Goal: Check status: Check status

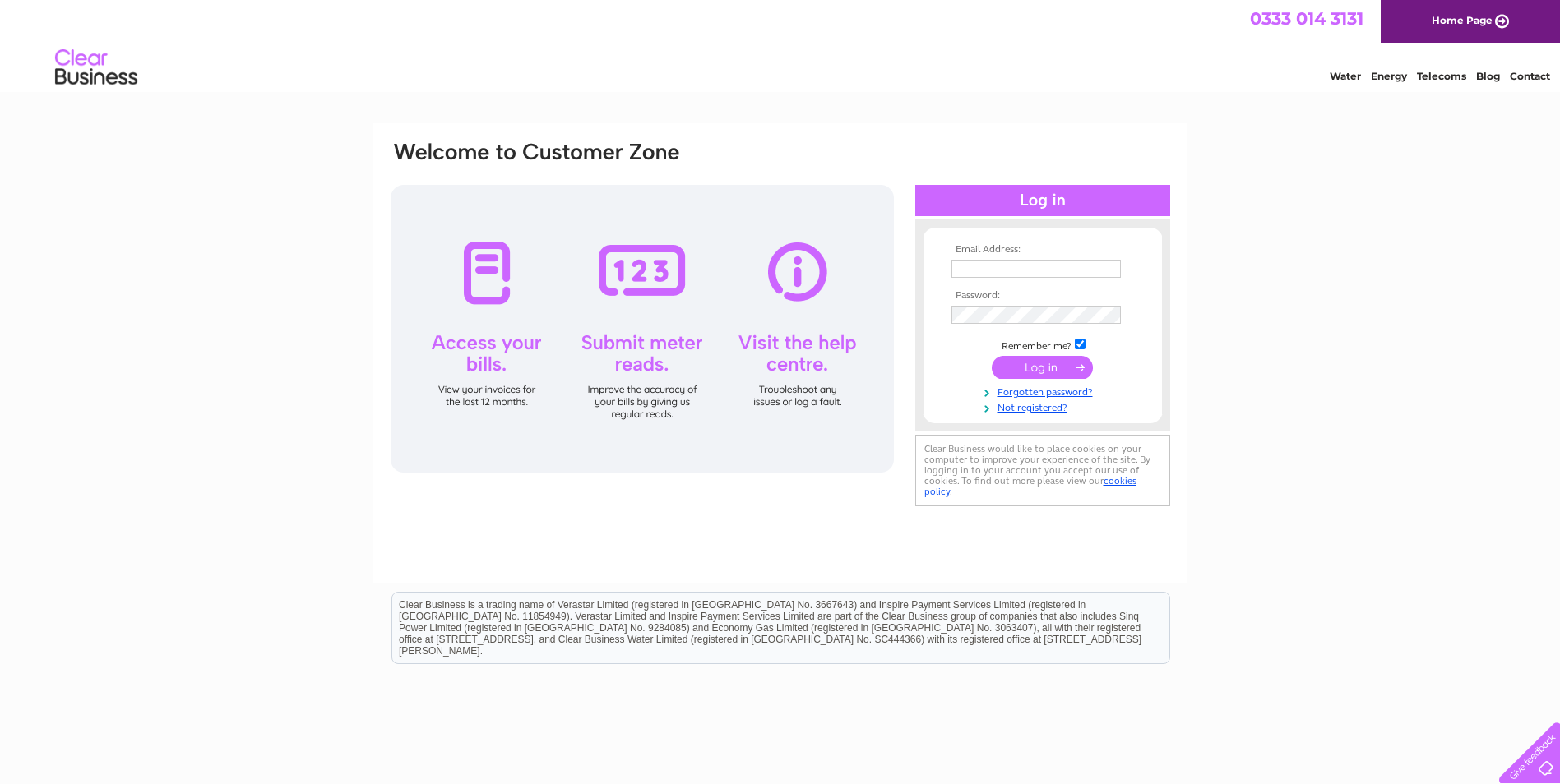
type input "[PERSON_NAME][EMAIL_ADDRESS][DOMAIN_NAME]"
click at [1060, 365] on input "submit" at bounding box center [1042, 367] width 101 height 23
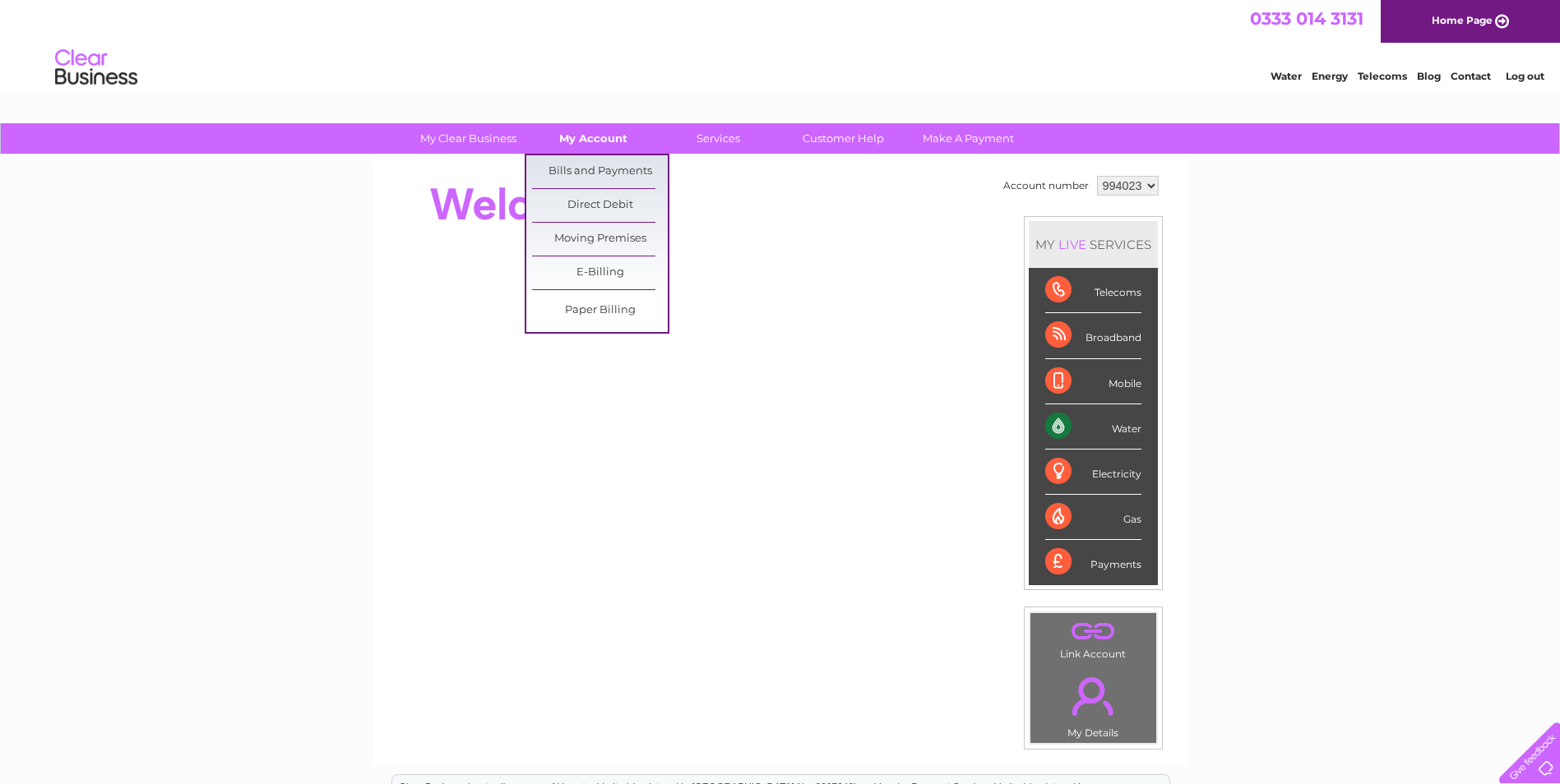
click at [599, 140] on link "My Account" at bounding box center [593, 139] width 136 height 30
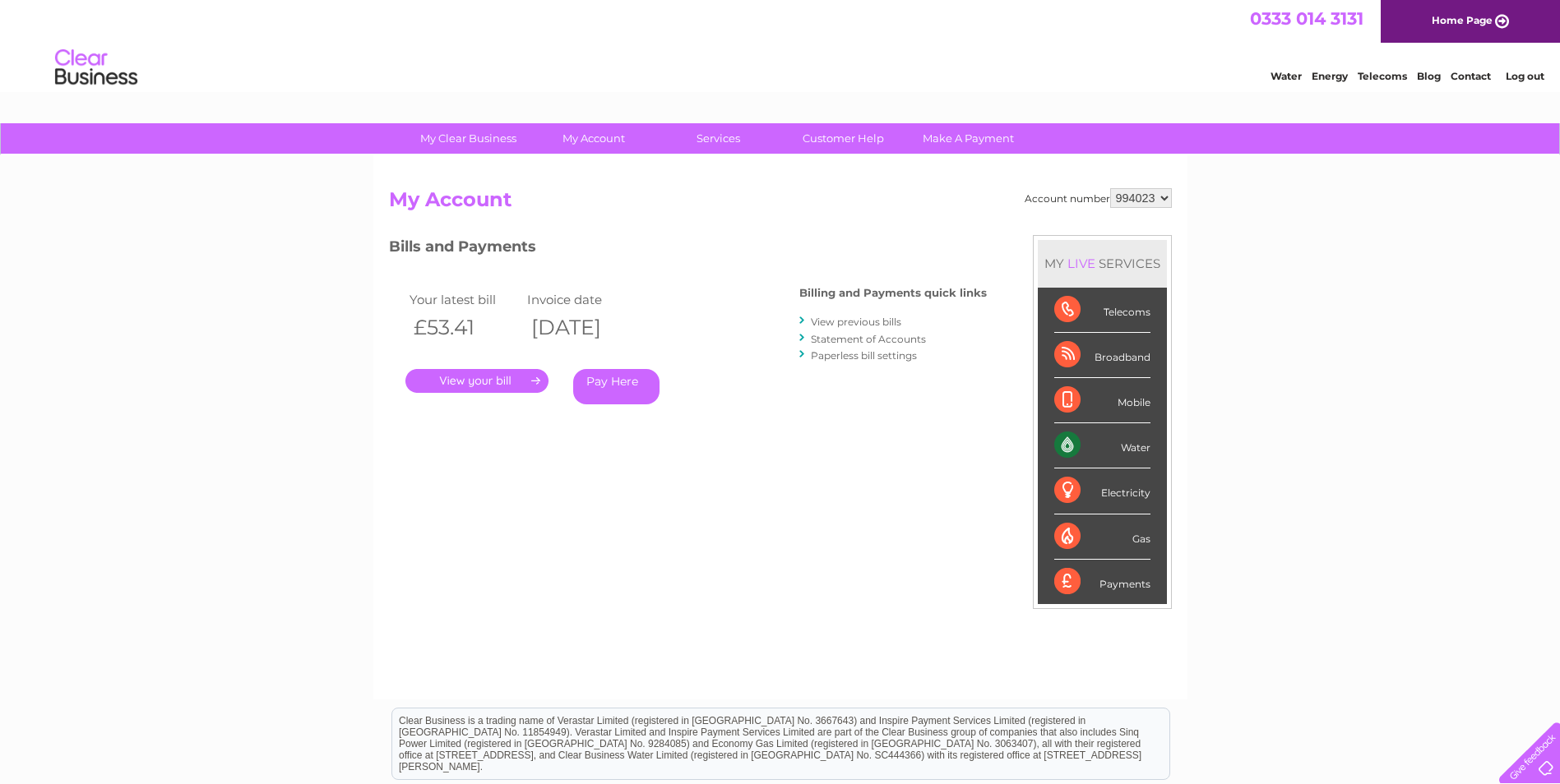
click at [484, 380] on link "." at bounding box center [476, 380] width 143 height 24
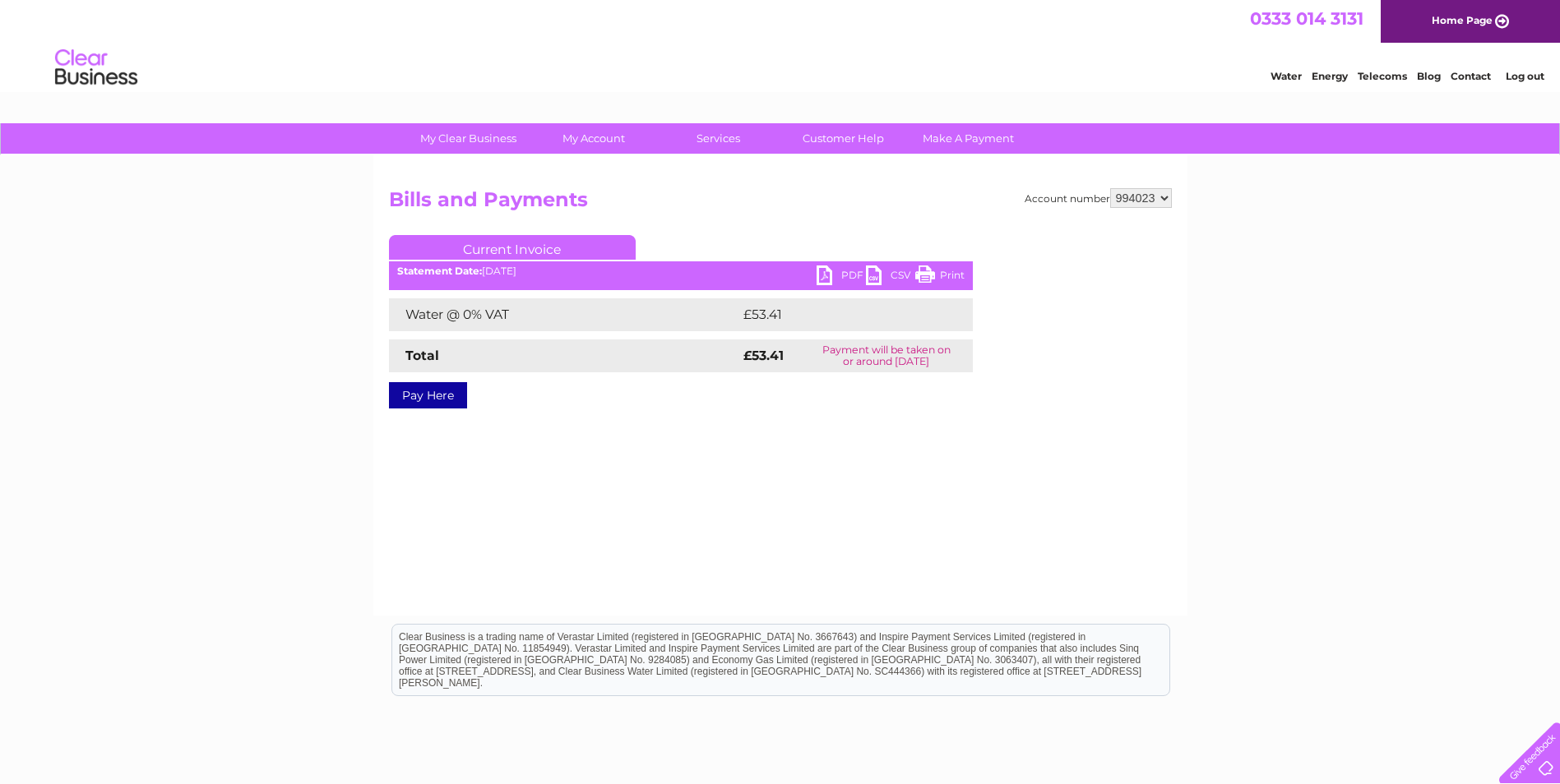
click at [829, 274] on link "PDF" at bounding box center [840, 277] width 49 height 24
